Goal: Transaction & Acquisition: Purchase product/service

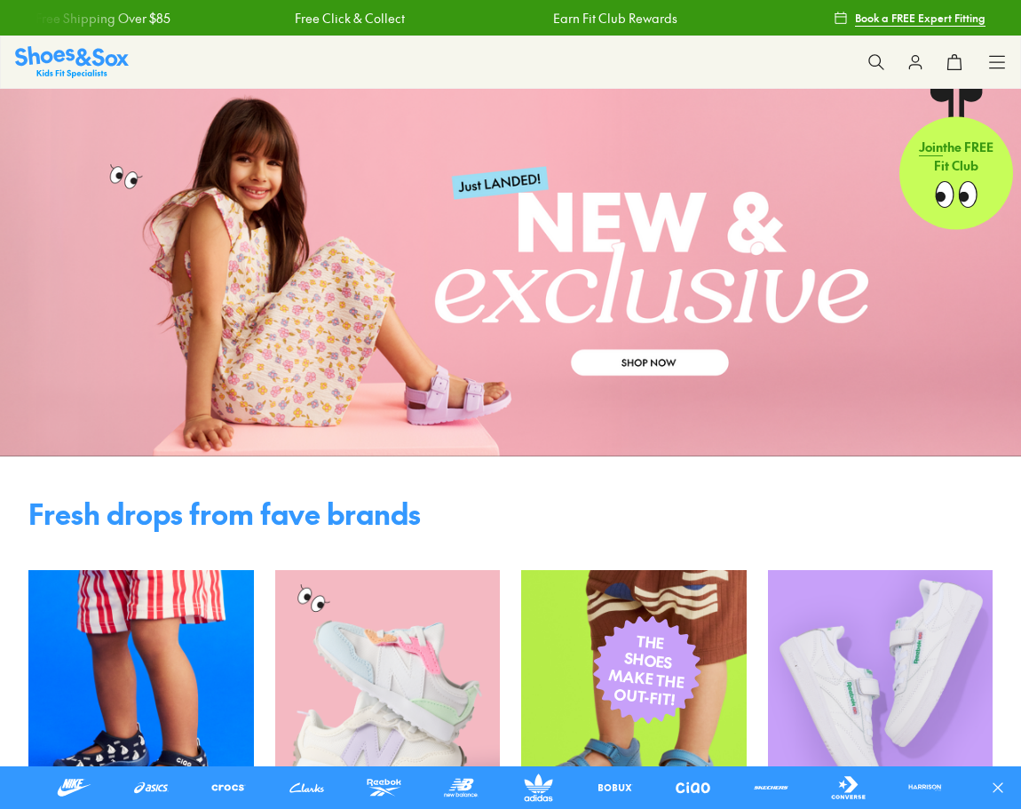
click at [997, 59] on icon at bounding box center [997, 62] width 18 height 18
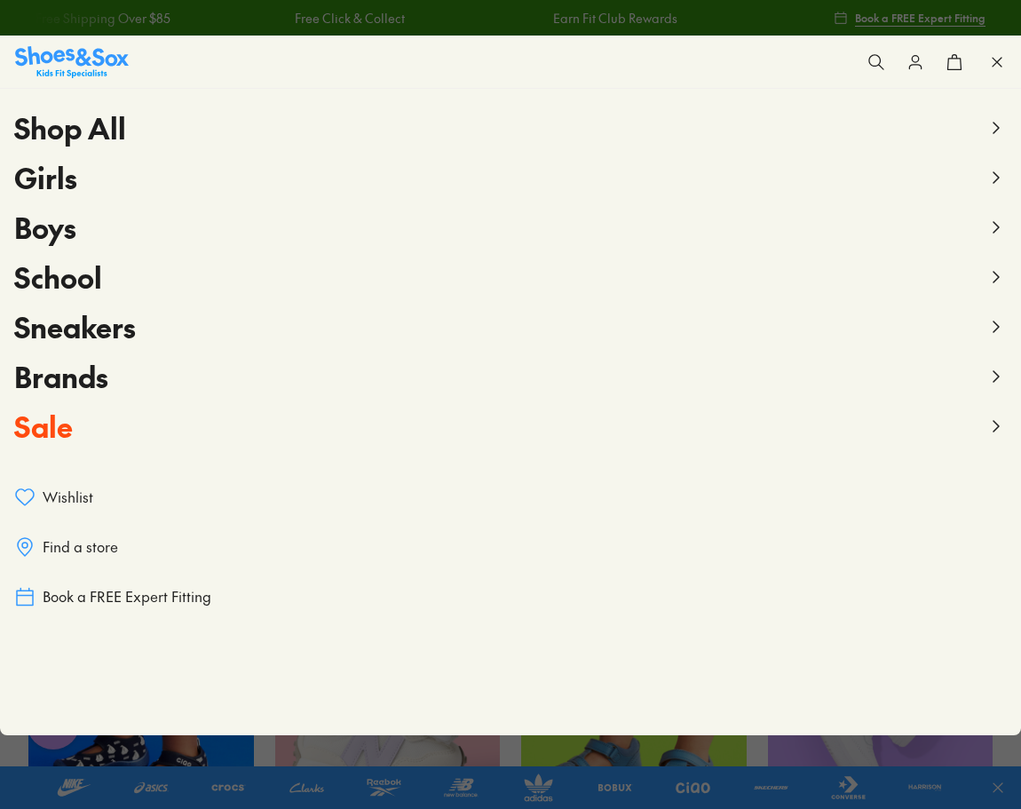
click at [70, 233] on span "Boys" at bounding box center [45, 227] width 62 height 40
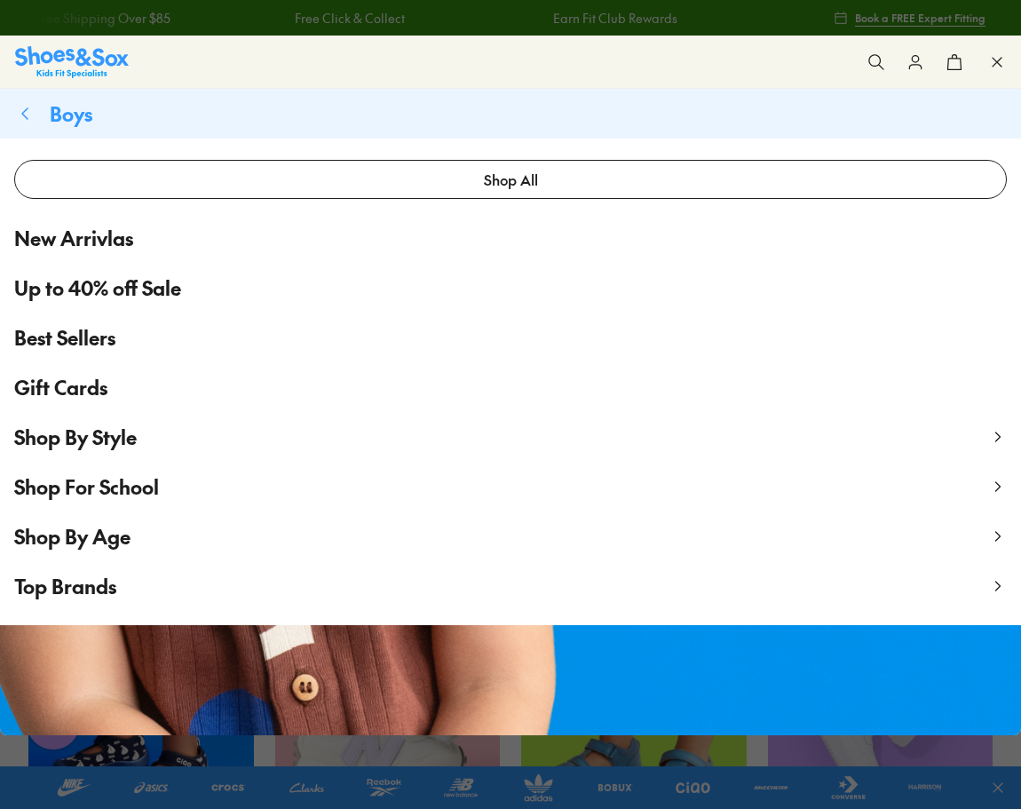
click at [92, 550] on p "Shop By Age" at bounding box center [72, 536] width 116 height 29
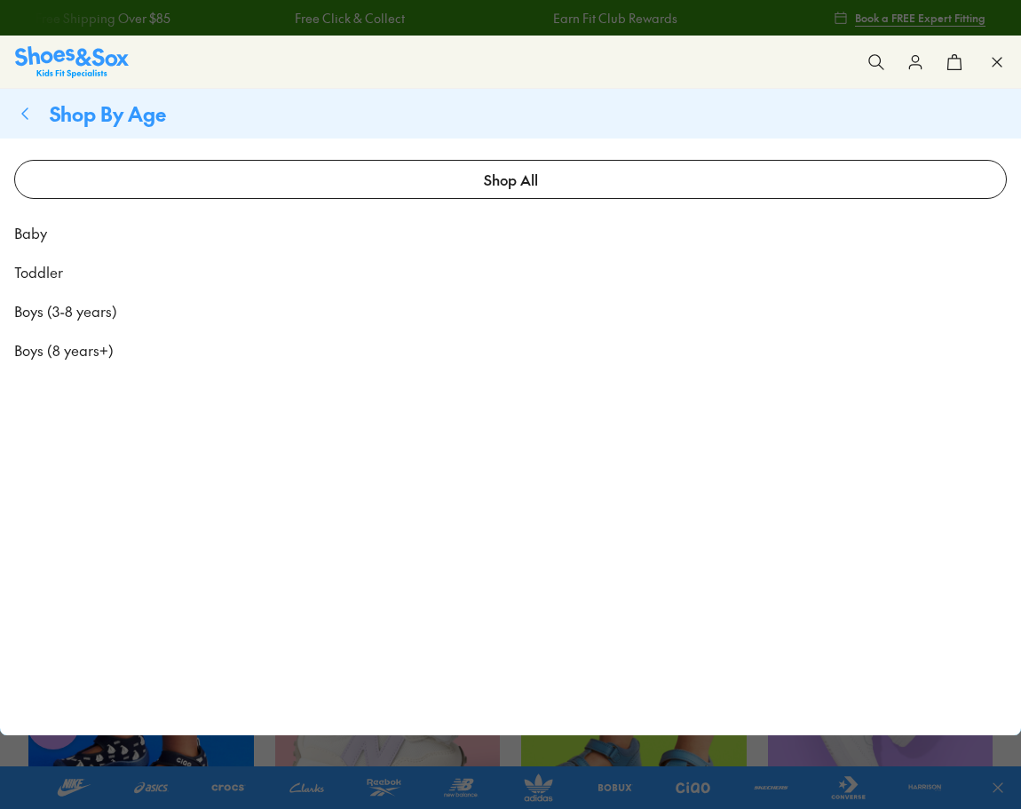
click at [49, 273] on span "Toddler" at bounding box center [38, 271] width 49 height 21
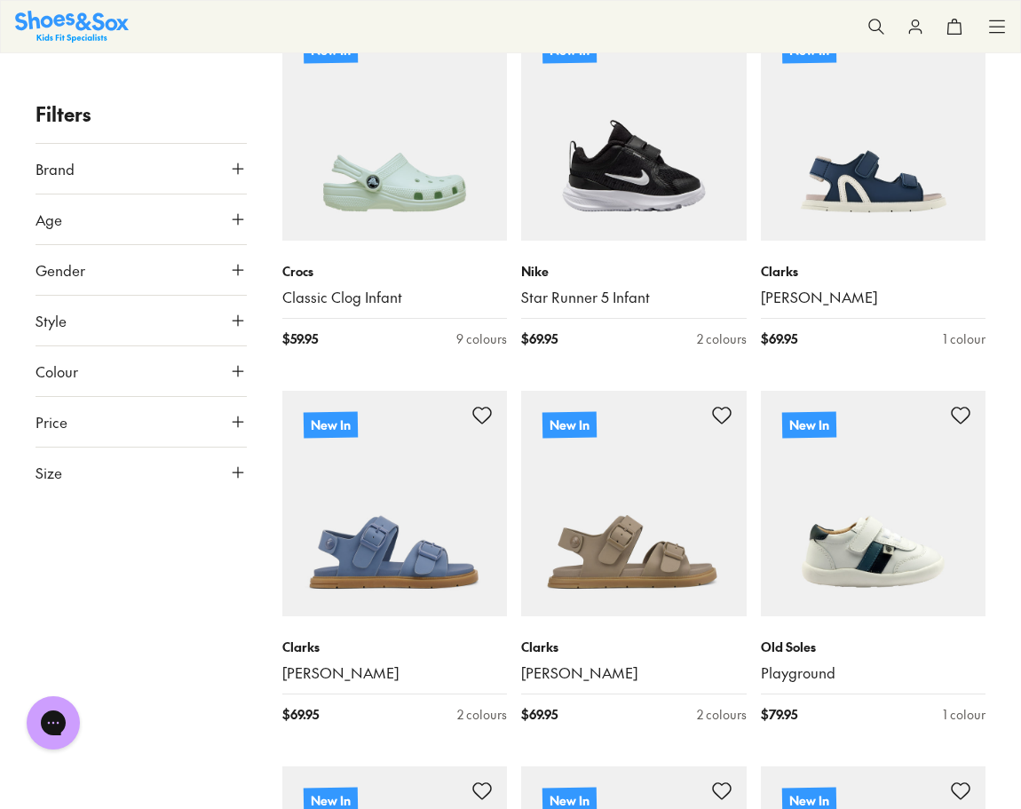
scroll to position [2441, 0]
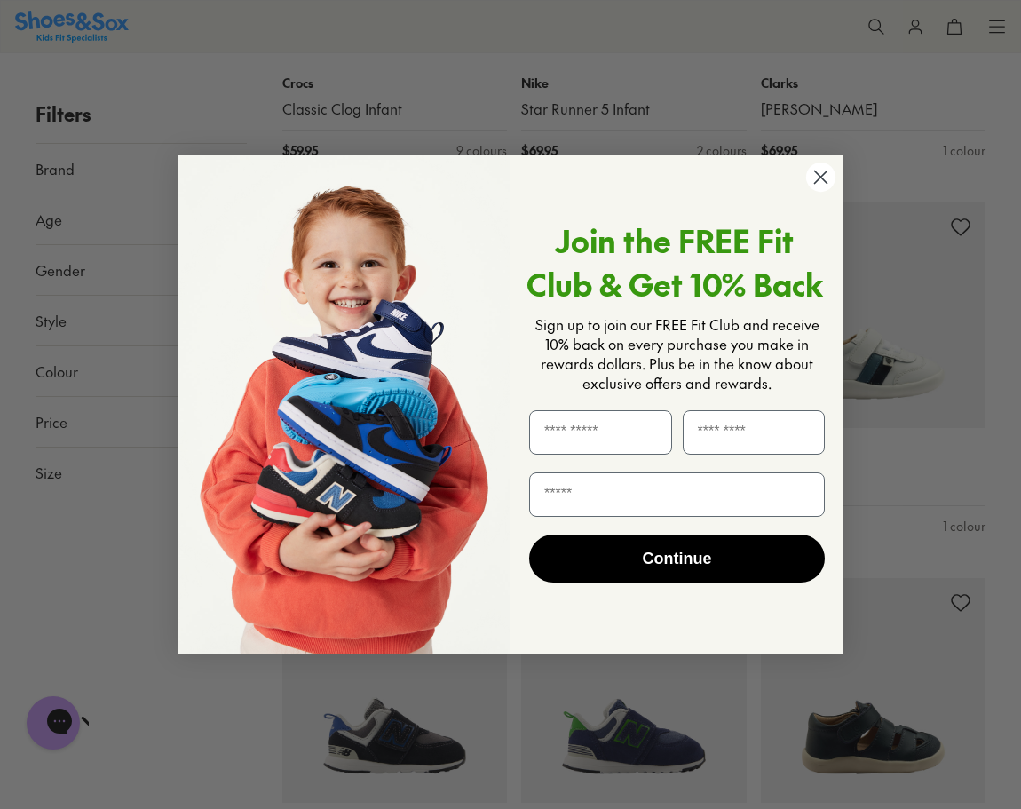
click at [815, 177] on circle "Close dialog" at bounding box center [820, 176] width 29 height 29
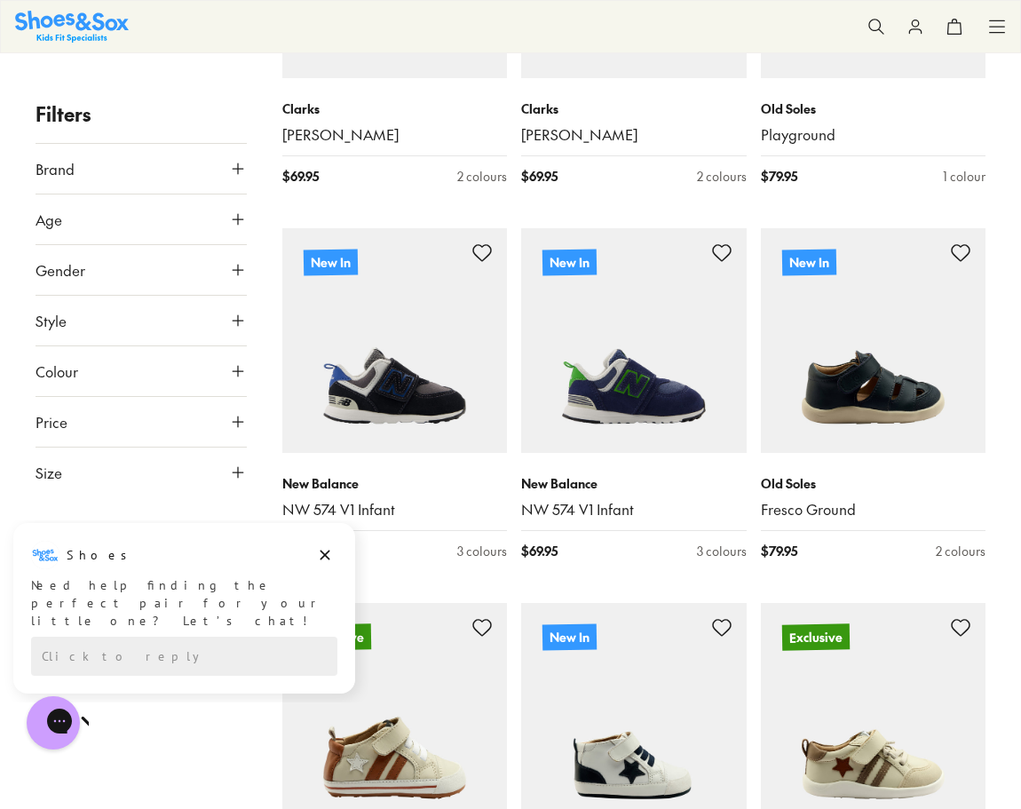
scroll to position [2823, 0]
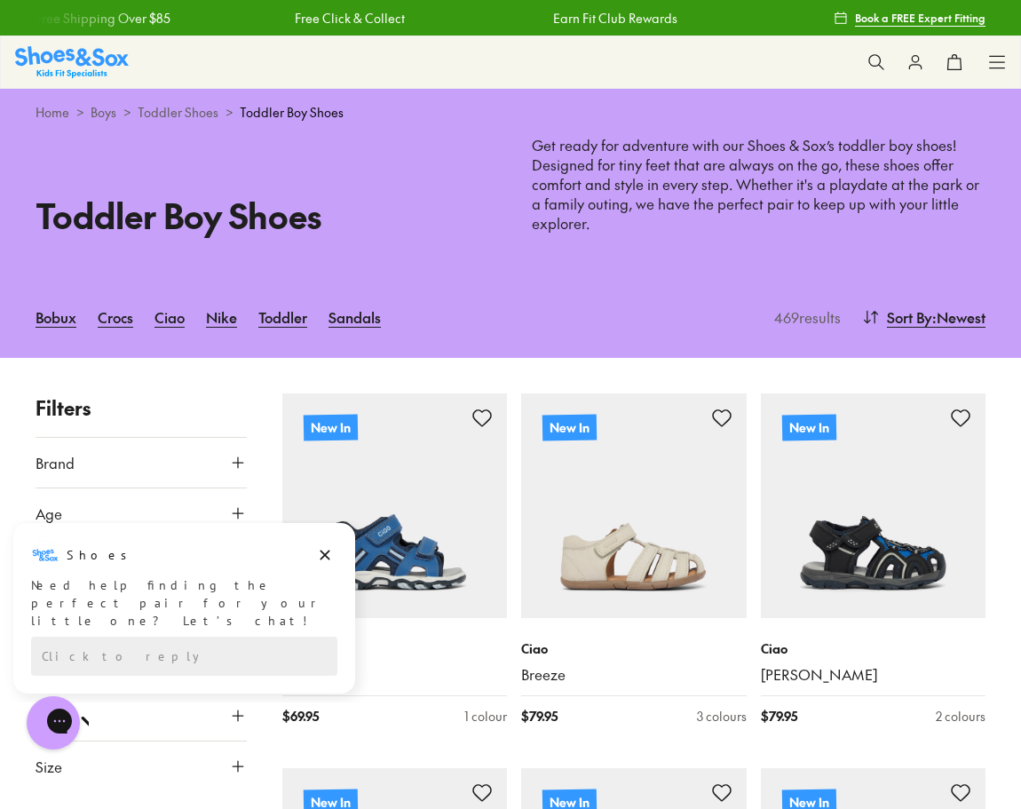
click at [1004, 66] on icon at bounding box center [997, 62] width 18 height 18
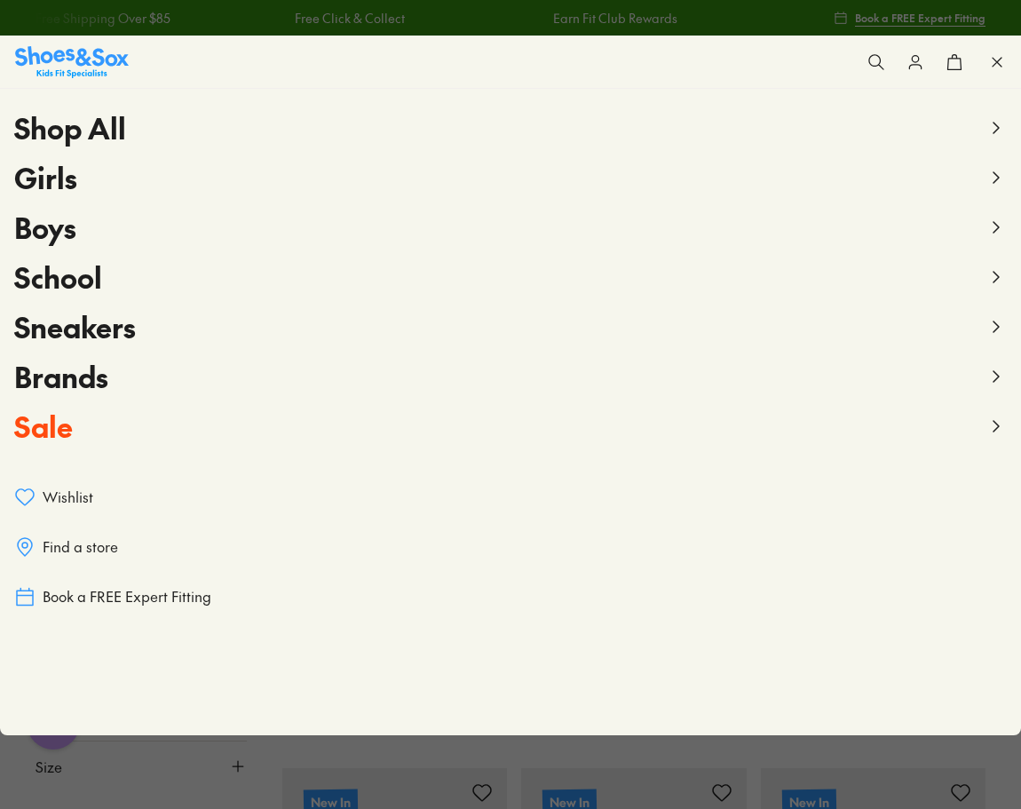
drag, startPoint x: 51, startPoint y: 434, endPoint x: 59, endPoint y: 426, distance: 11.9
click at [56, 429] on span "Sale" at bounding box center [43, 426] width 59 height 40
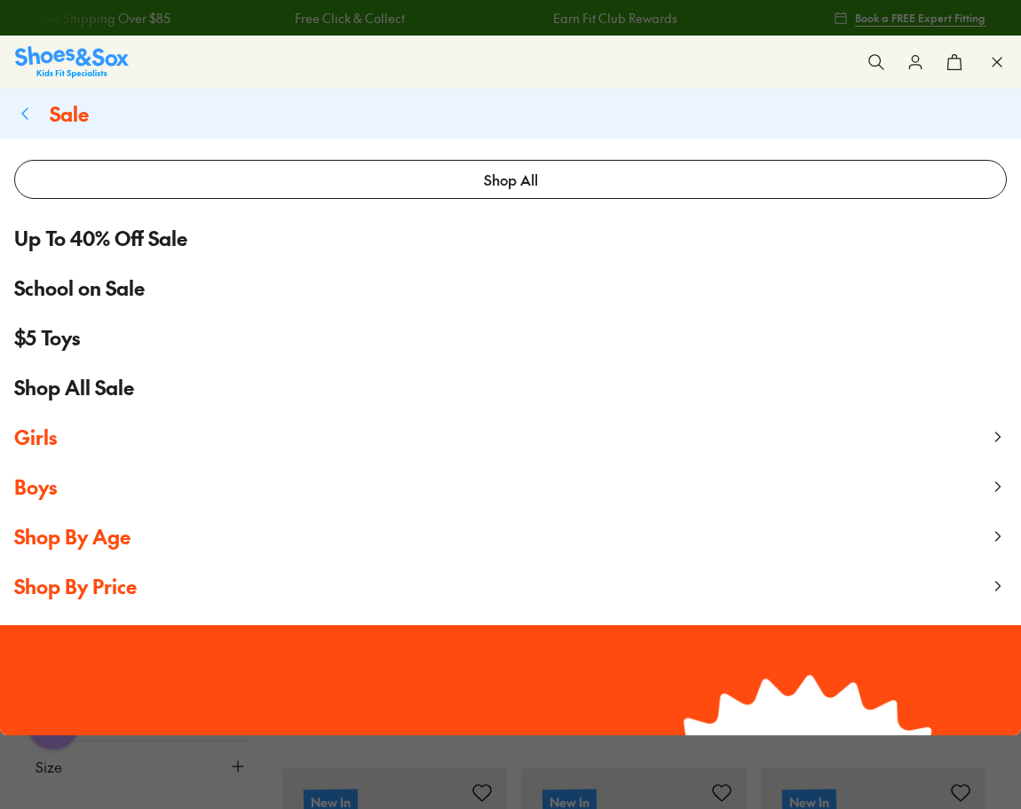
click at [63, 535] on span "Shop By Age" at bounding box center [72, 536] width 116 height 27
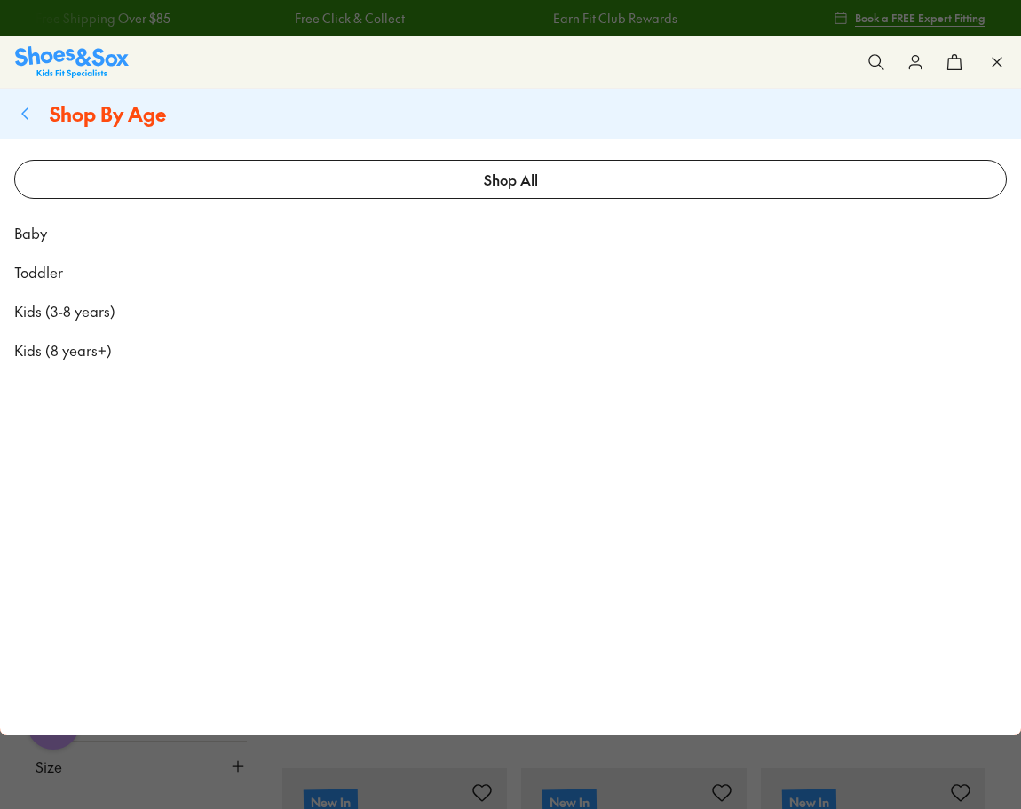
click at [47, 270] on span "Toddler" at bounding box center [38, 271] width 49 height 21
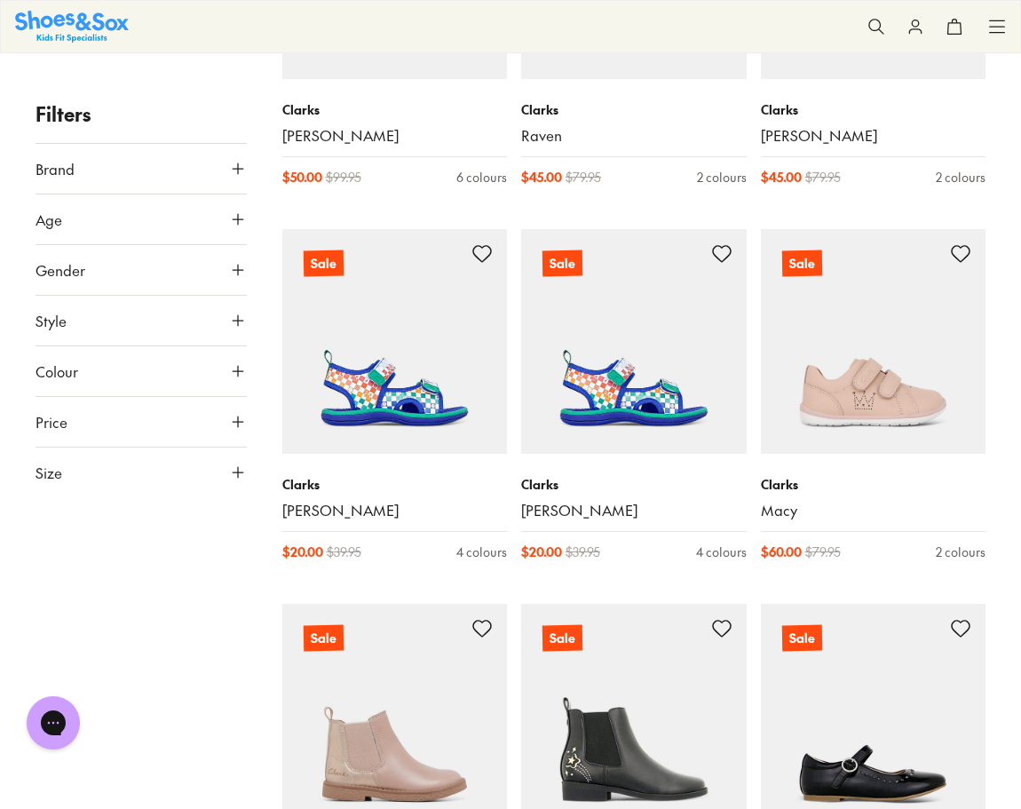
scroll to position [2803, 0]
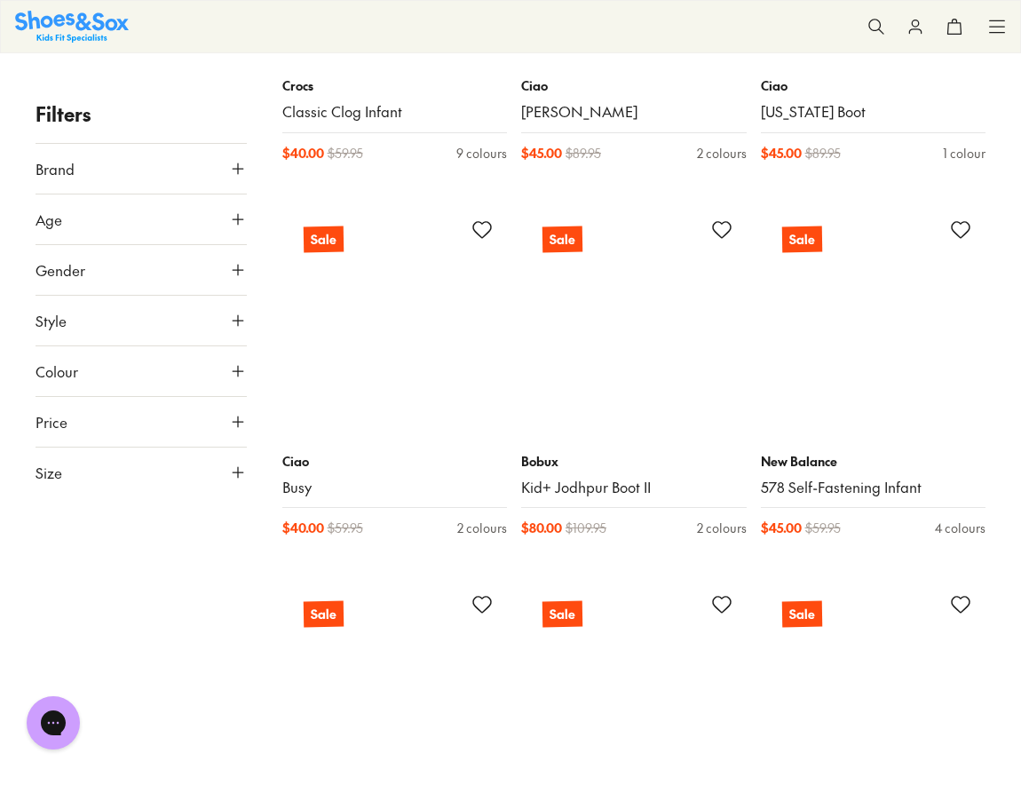
scroll to position [7289, 0]
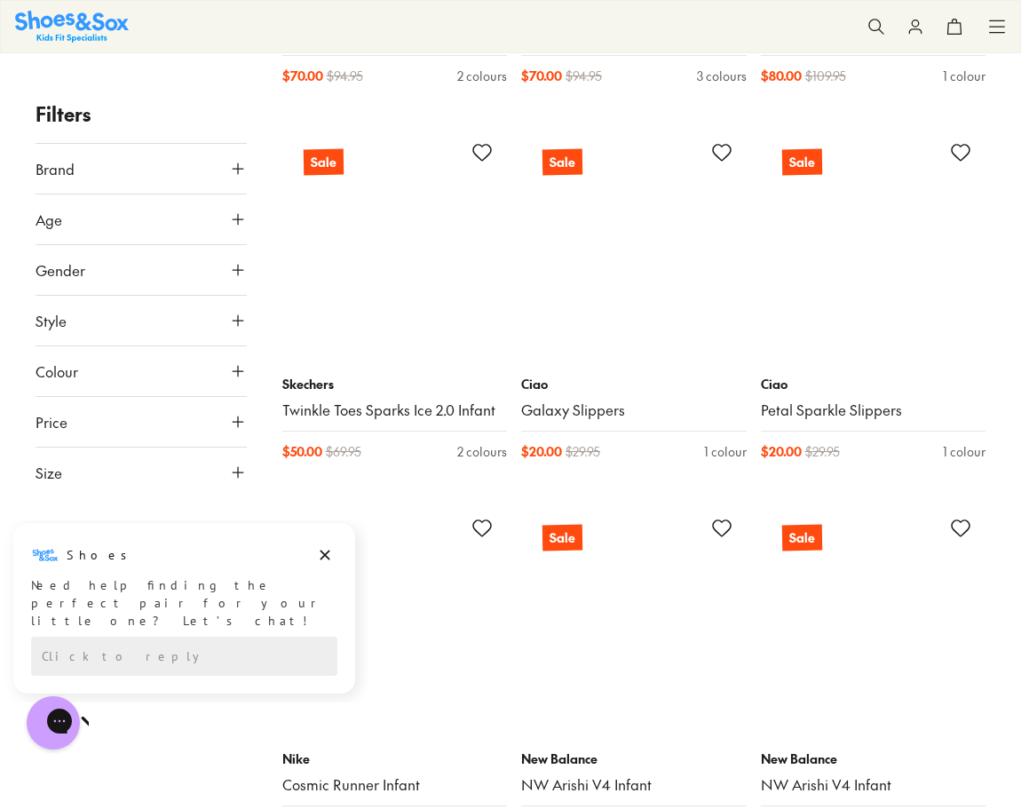
scroll to position [11097, 0]
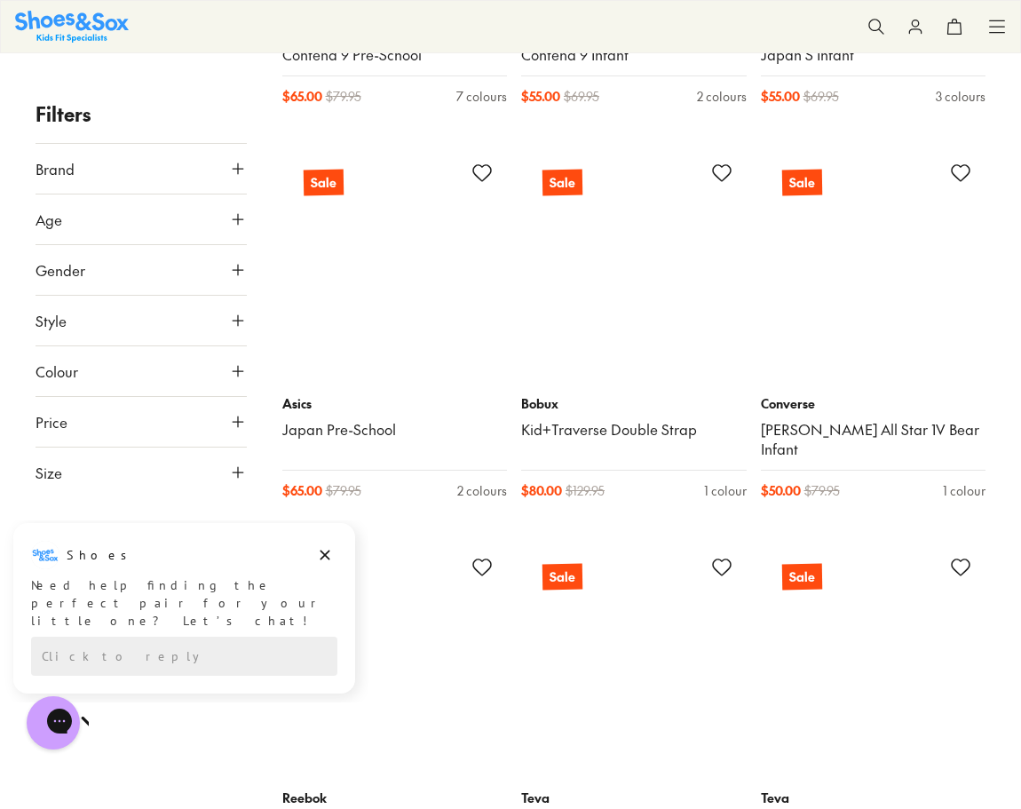
scroll to position [12198, 0]
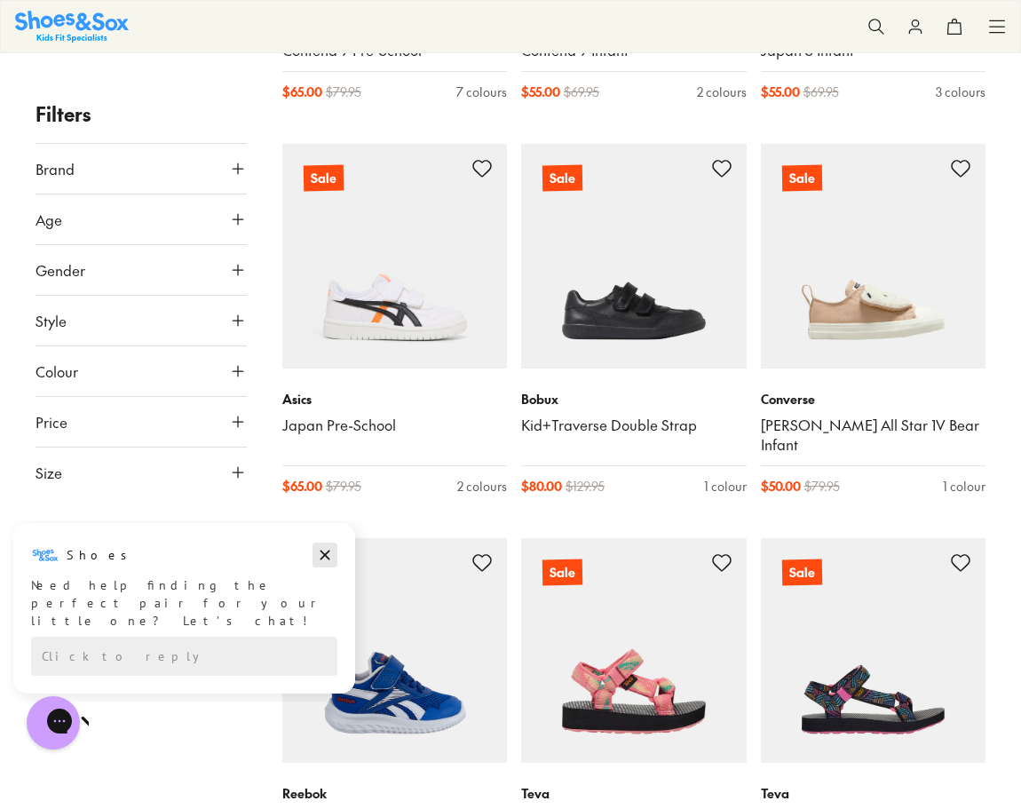
click at [327, 555] on icon "Dismiss campaign" at bounding box center [325, 554] width 18 height 21
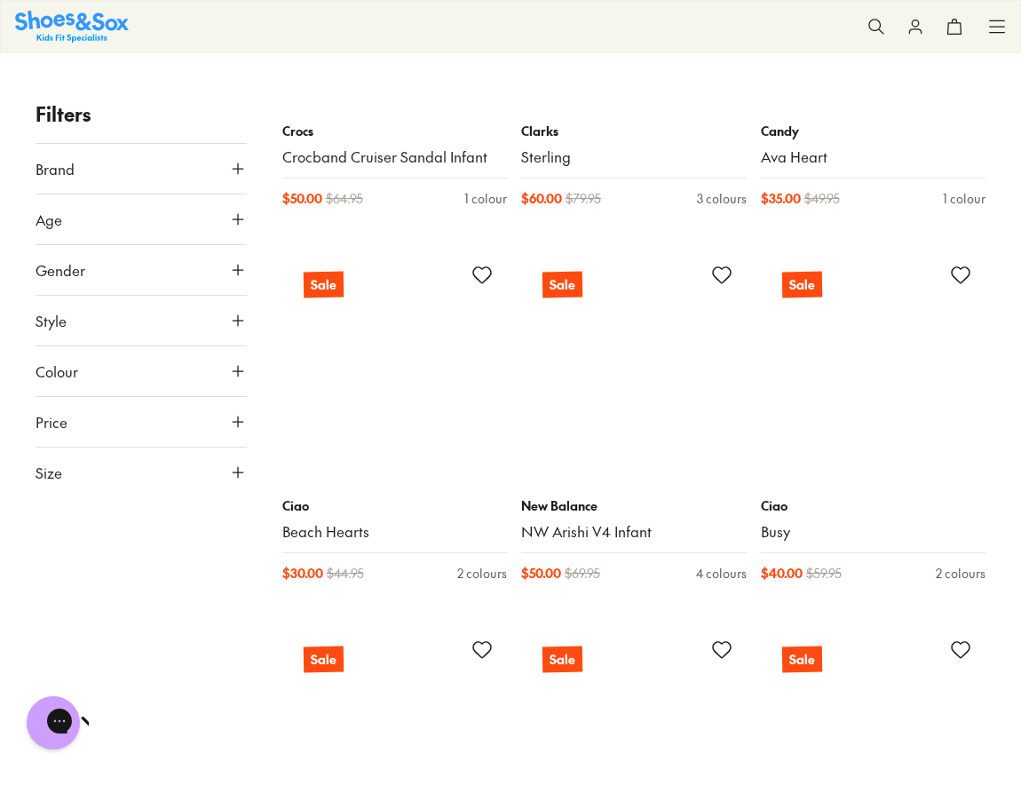
scroll to position [17137, 0]
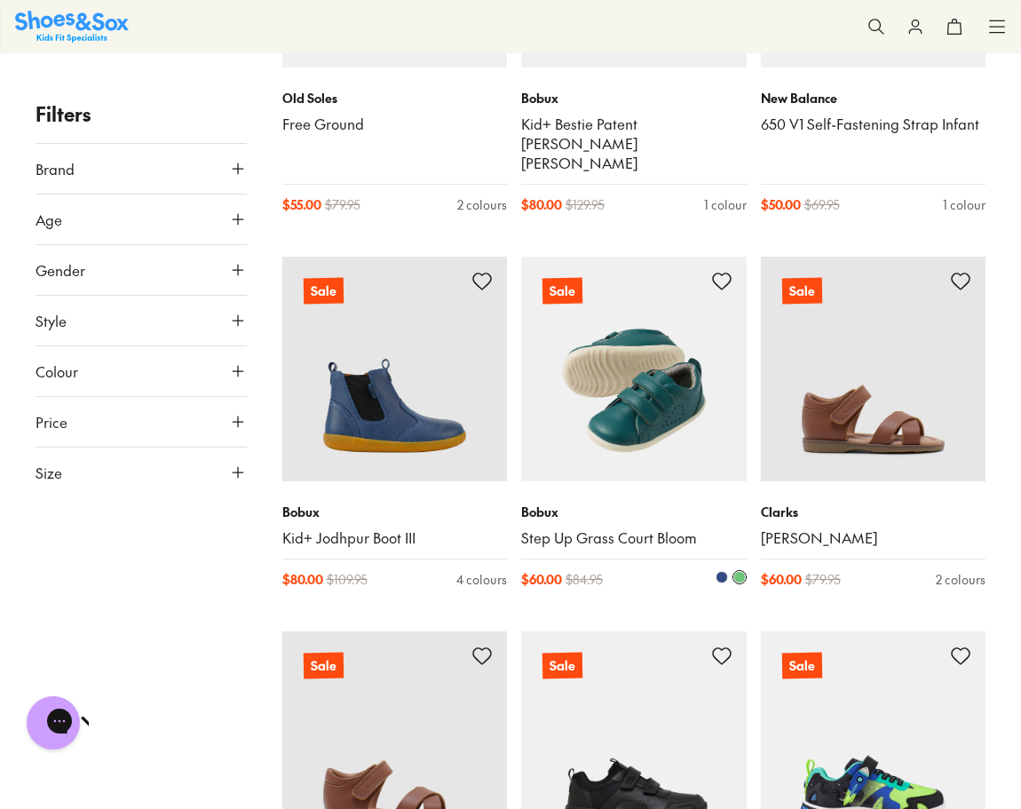
scroll to position [27191, 0]
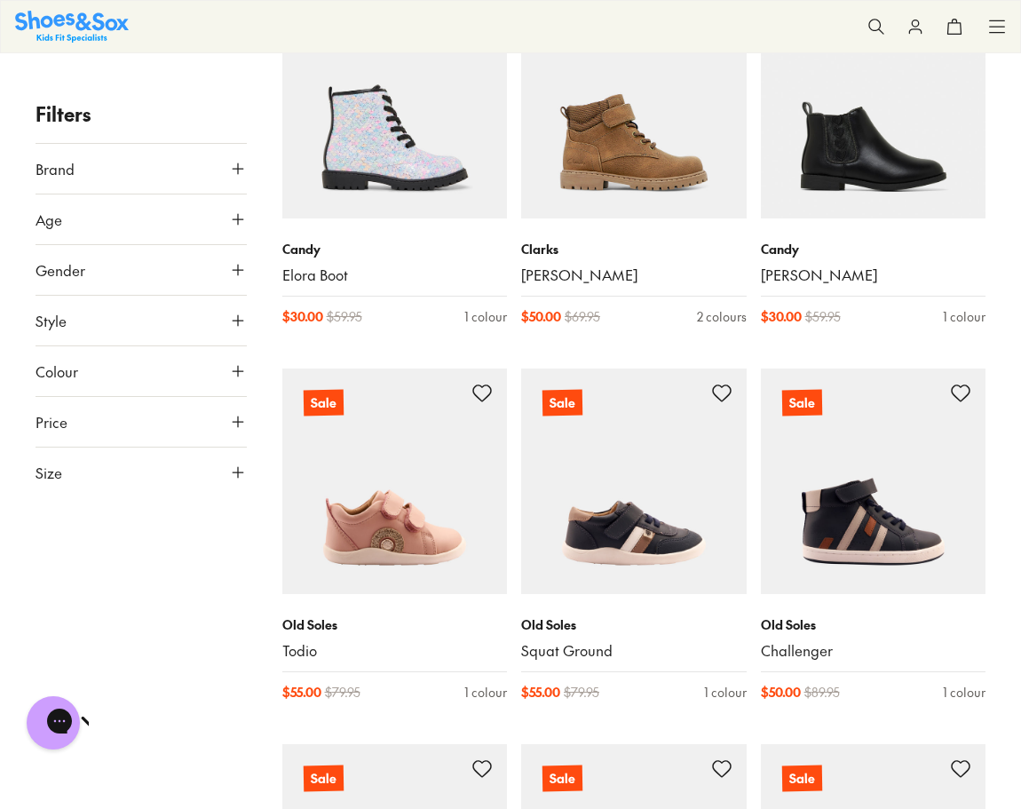
scroll to position [30093, 0]
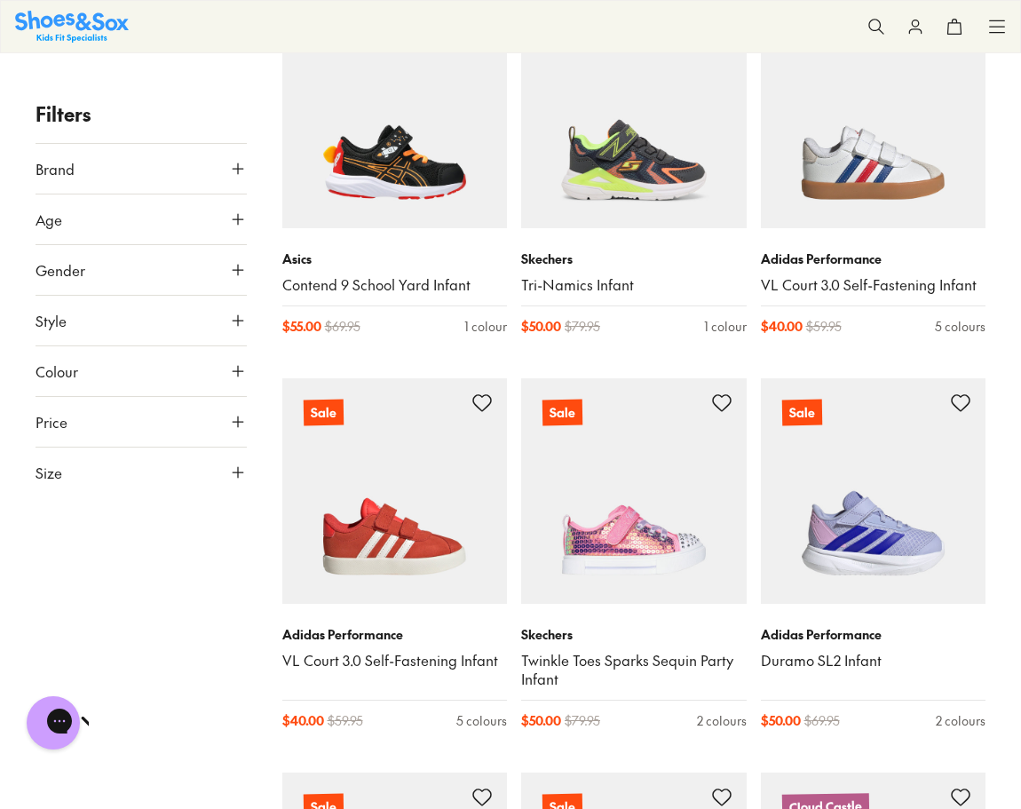
scroll to position [34672, 0]
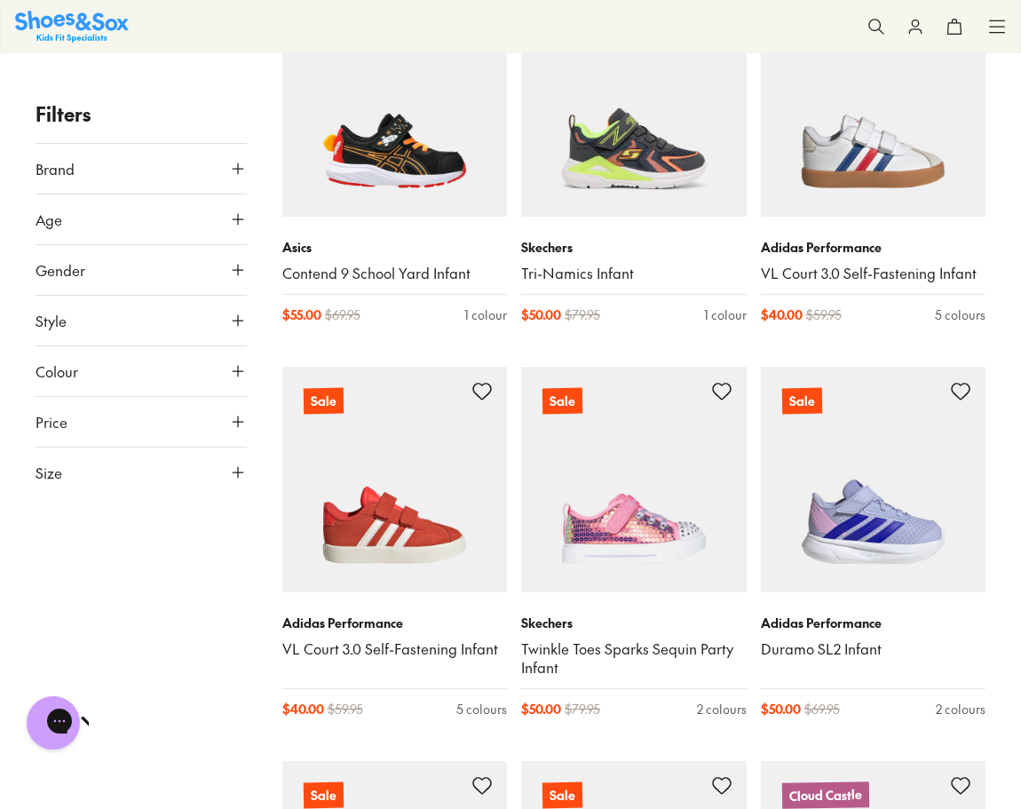
click at [181, 459] on button "Size" at bounding box center [141, 472] width 211 height 50
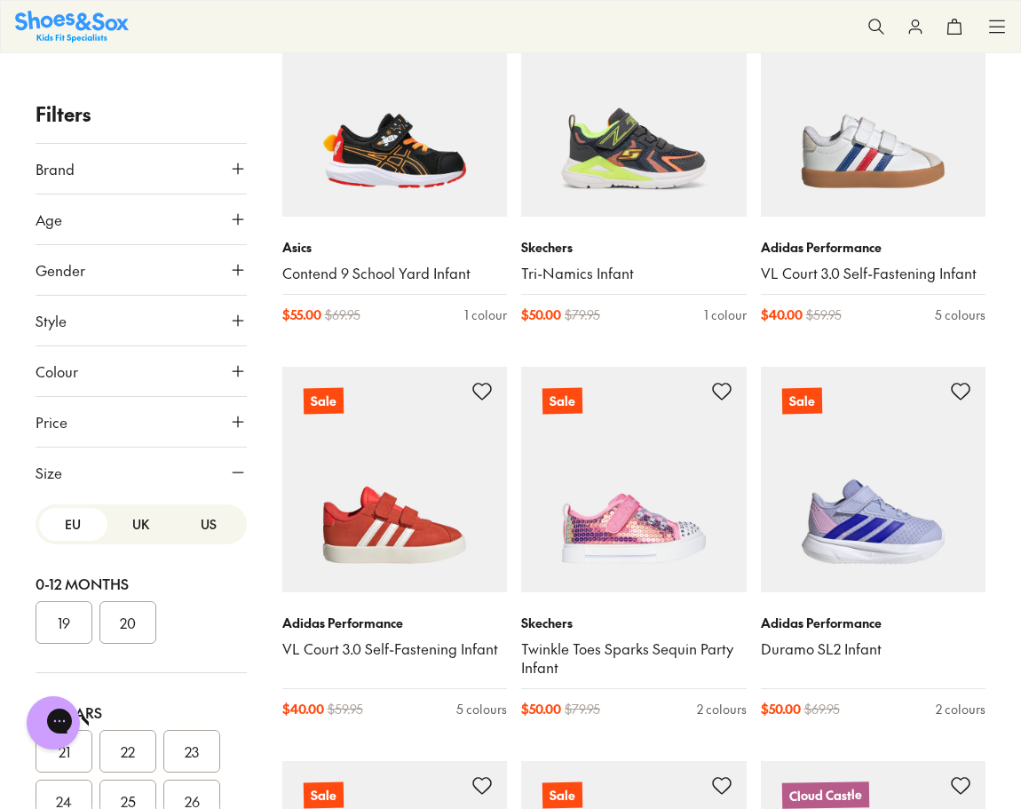
click at [183, 526] on button "US" at bounding box center [209, 524] width 68 height 33
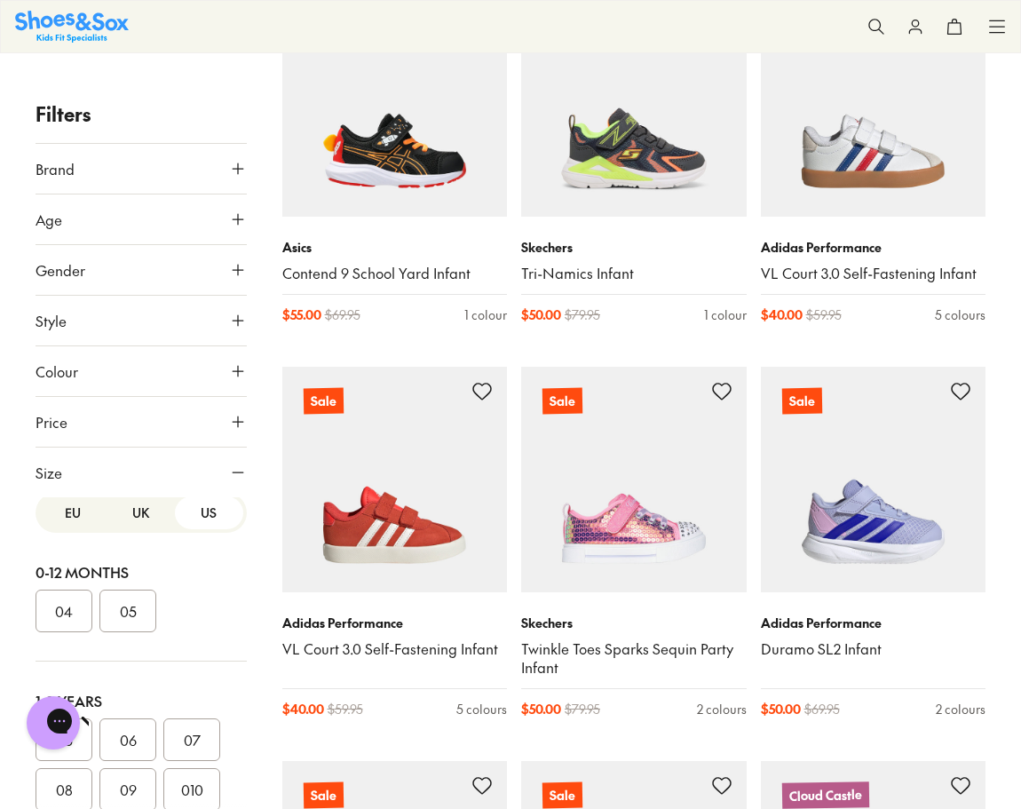
scroll to position [88, 0]
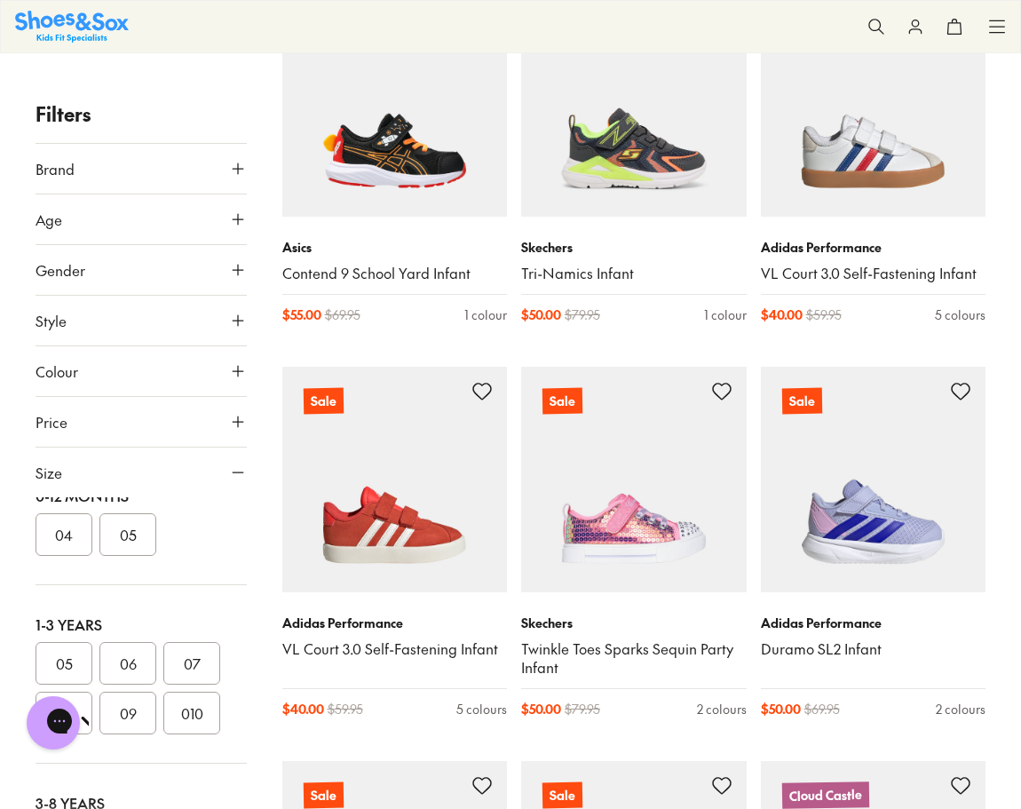
drag, startPoint x: 187, startPoint y: 660, endPoint x: 198, endPoint y: 646, distance: 17.1
click at [187, 659] on button "07" at bounding box center [191, 663] width 57 height 43
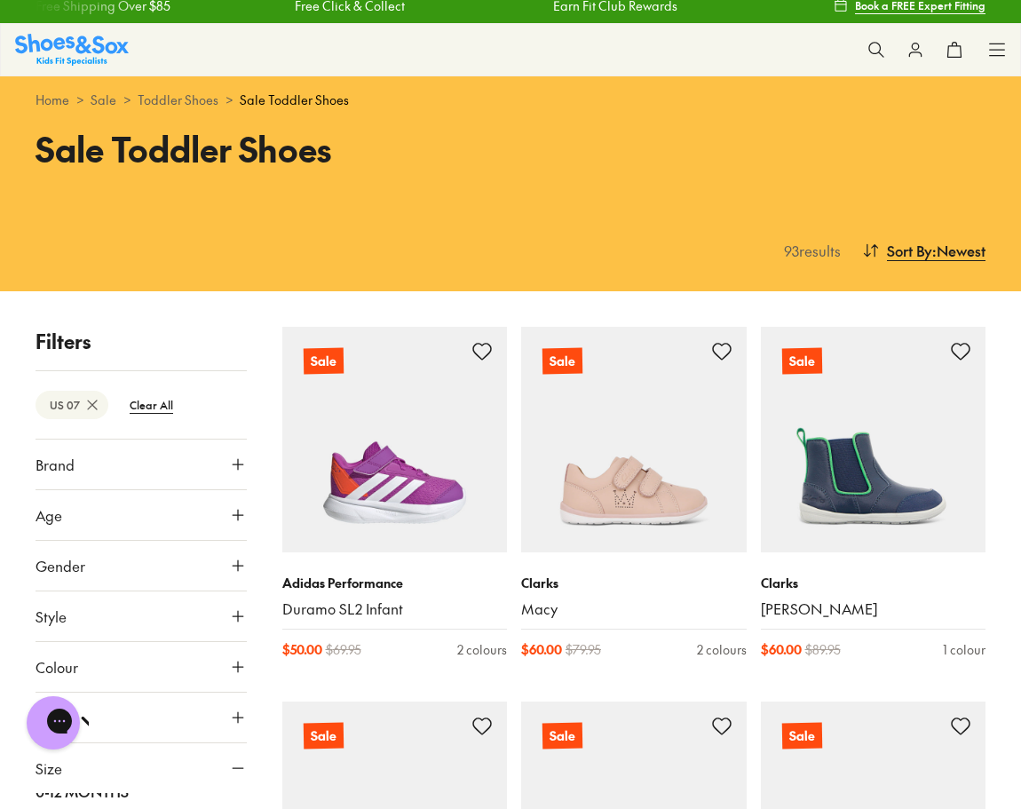
scroll to position [19, 0]
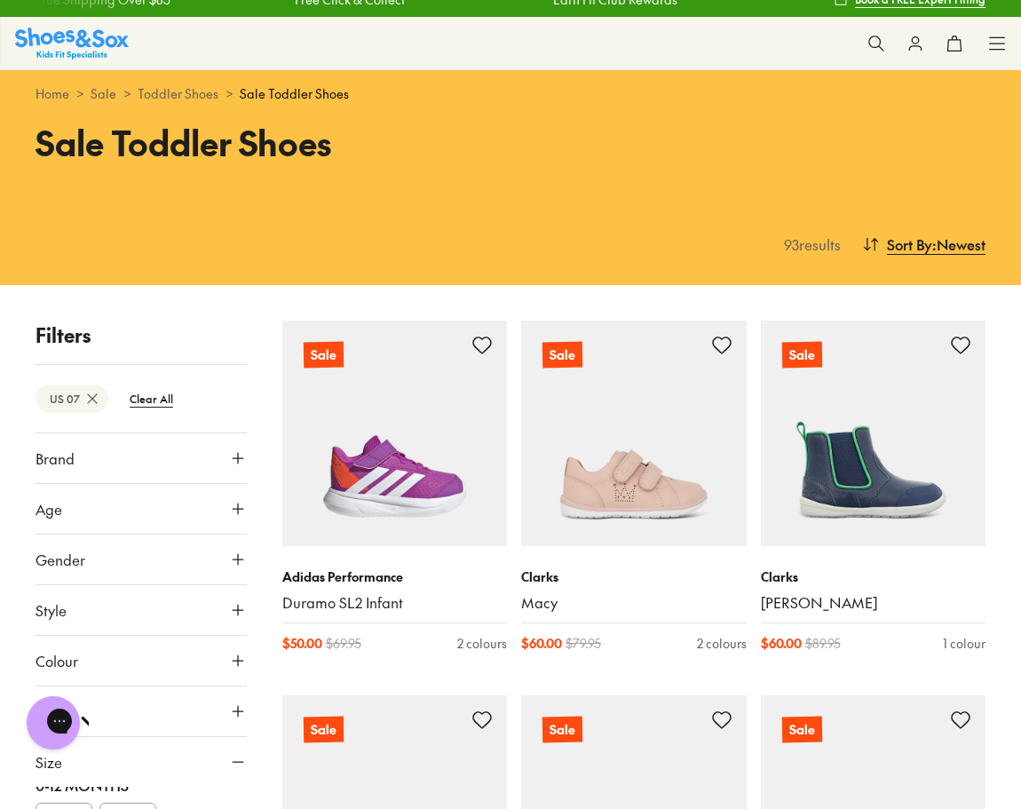
click at [166, 566] on button "Gender" at bounding box center [141, 559] width 211 height 50
click at [162, 616] on label "Boys" at bounding box center [166, 611] width 55 height 33
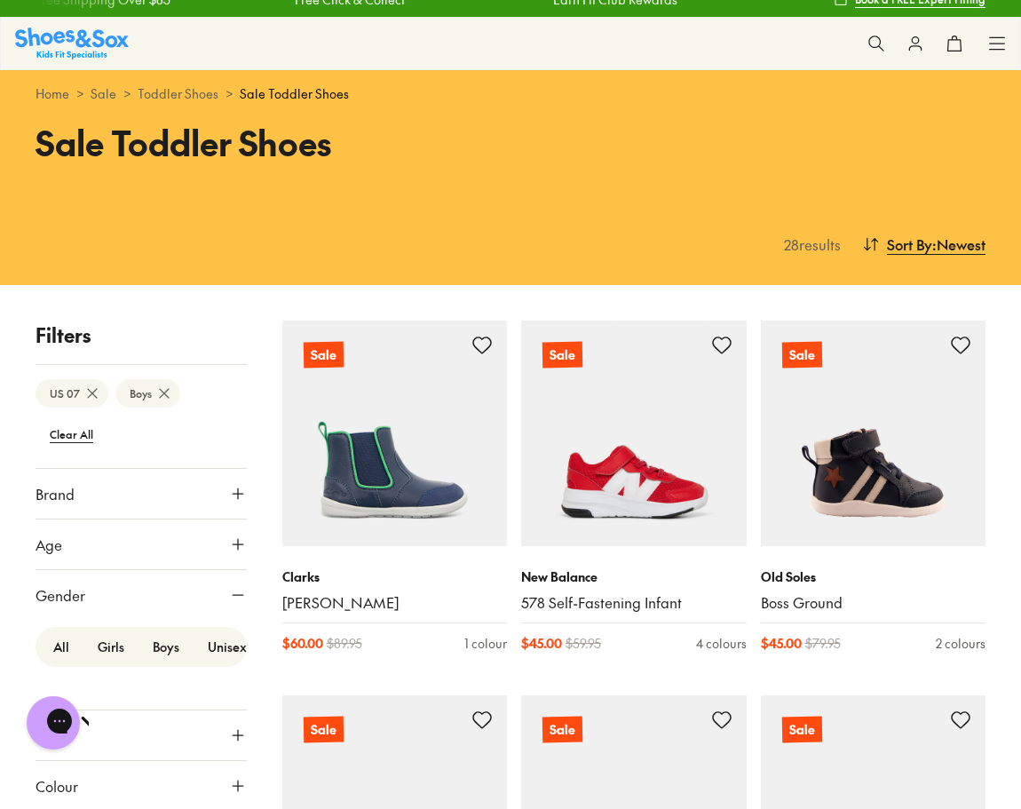
click at [217, 644] on label "Unisex" at bounding box center [227, 646] width 67 height 33
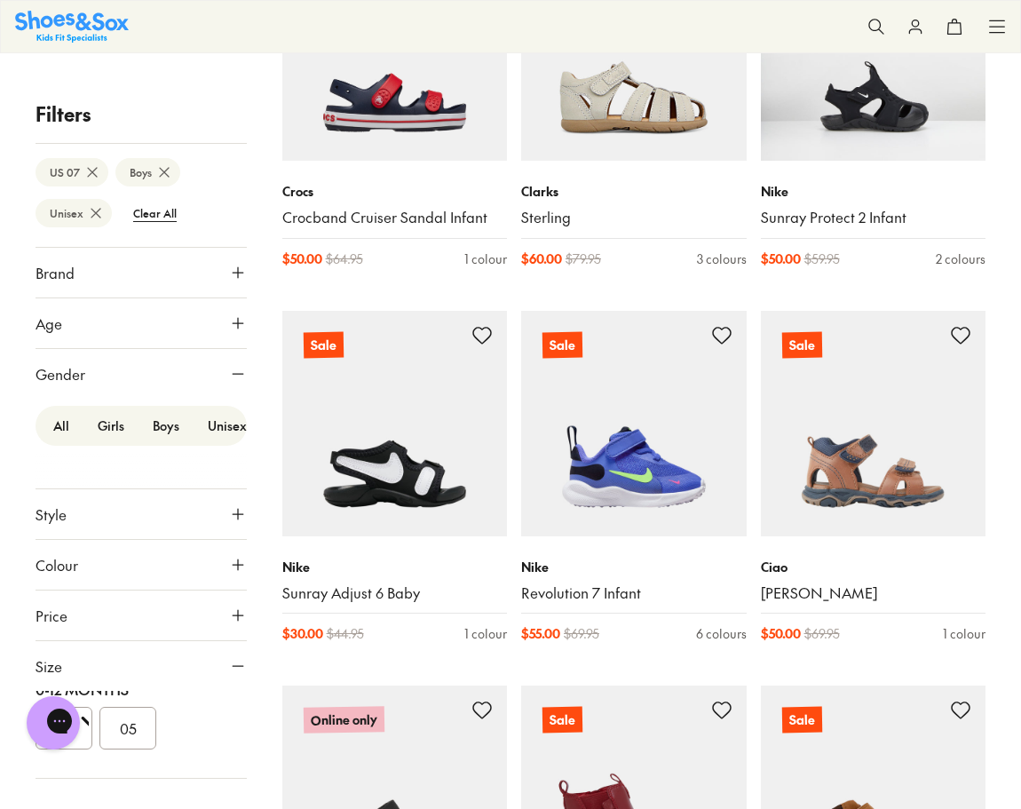
scroll to position [1930, 0]
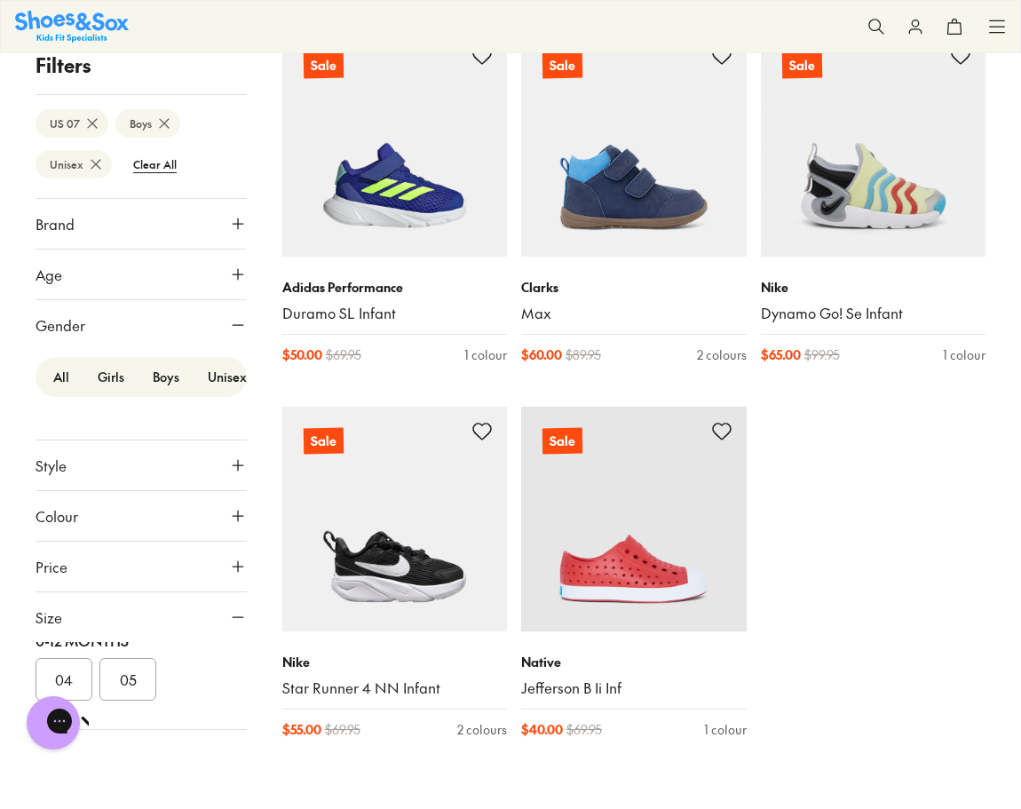
scroll to position [5285, 0]
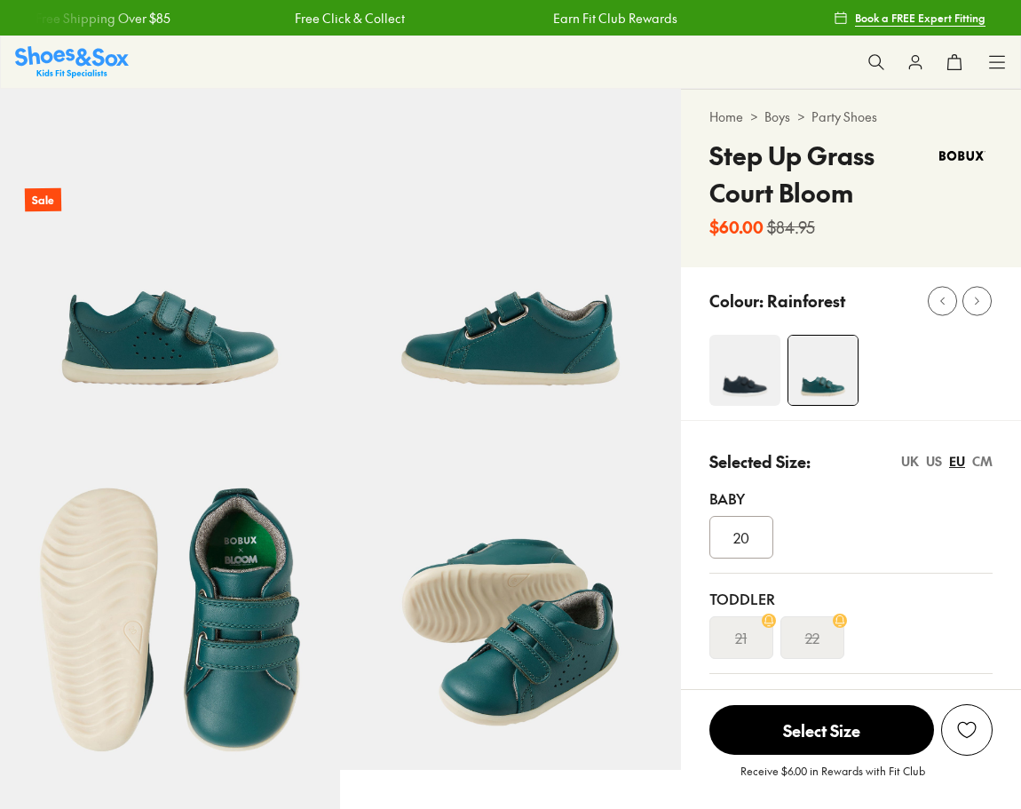
select select "*"
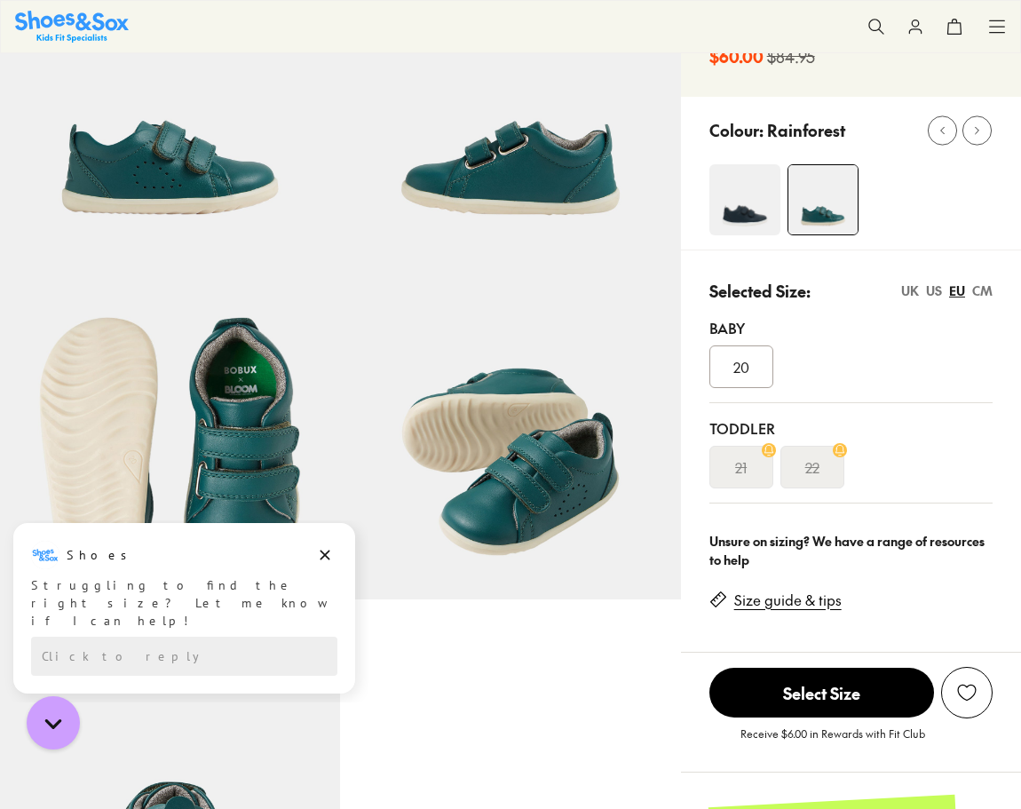
scroll to position [195, 0]
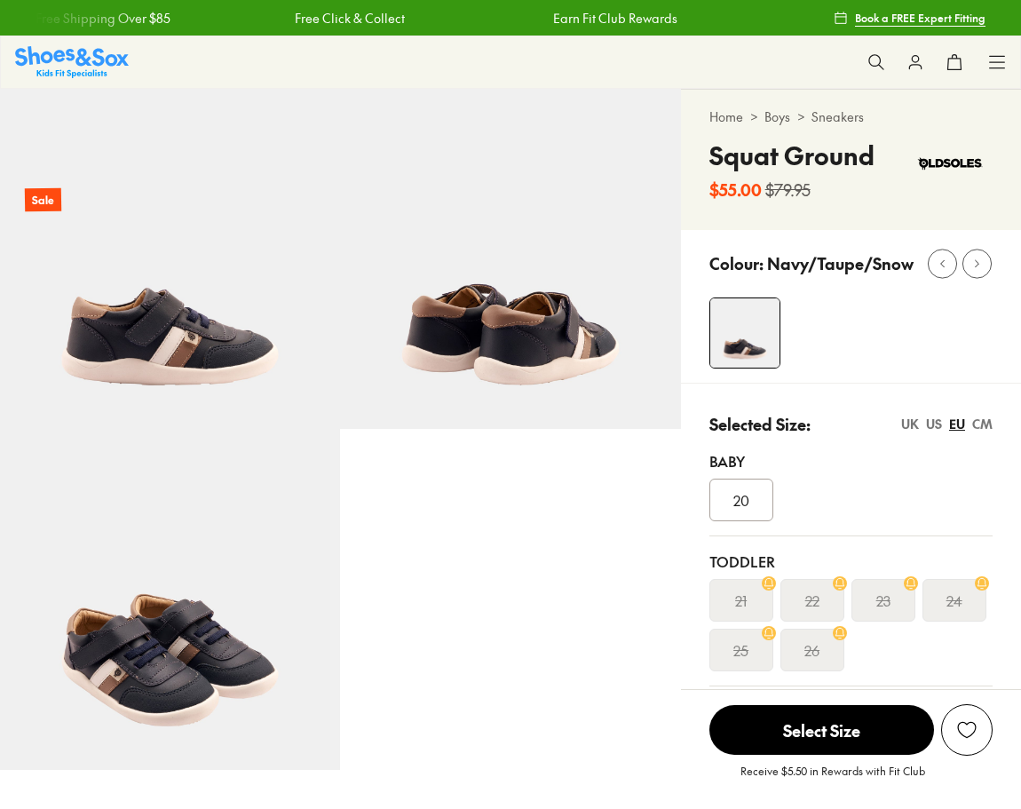
select select "*"
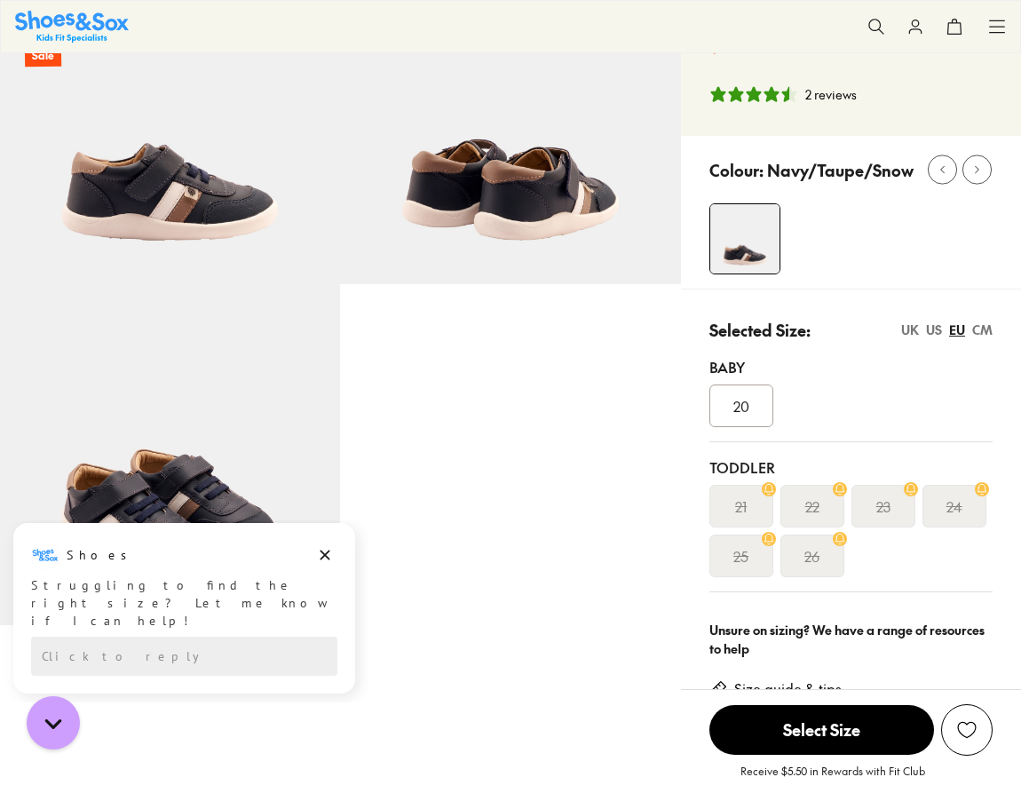
scroll to position [146, 0]
click at [936, 335] on div "US" at bounding box center [934, 329] width 16 height 19
